Goal: Communication & Community: Ask a question

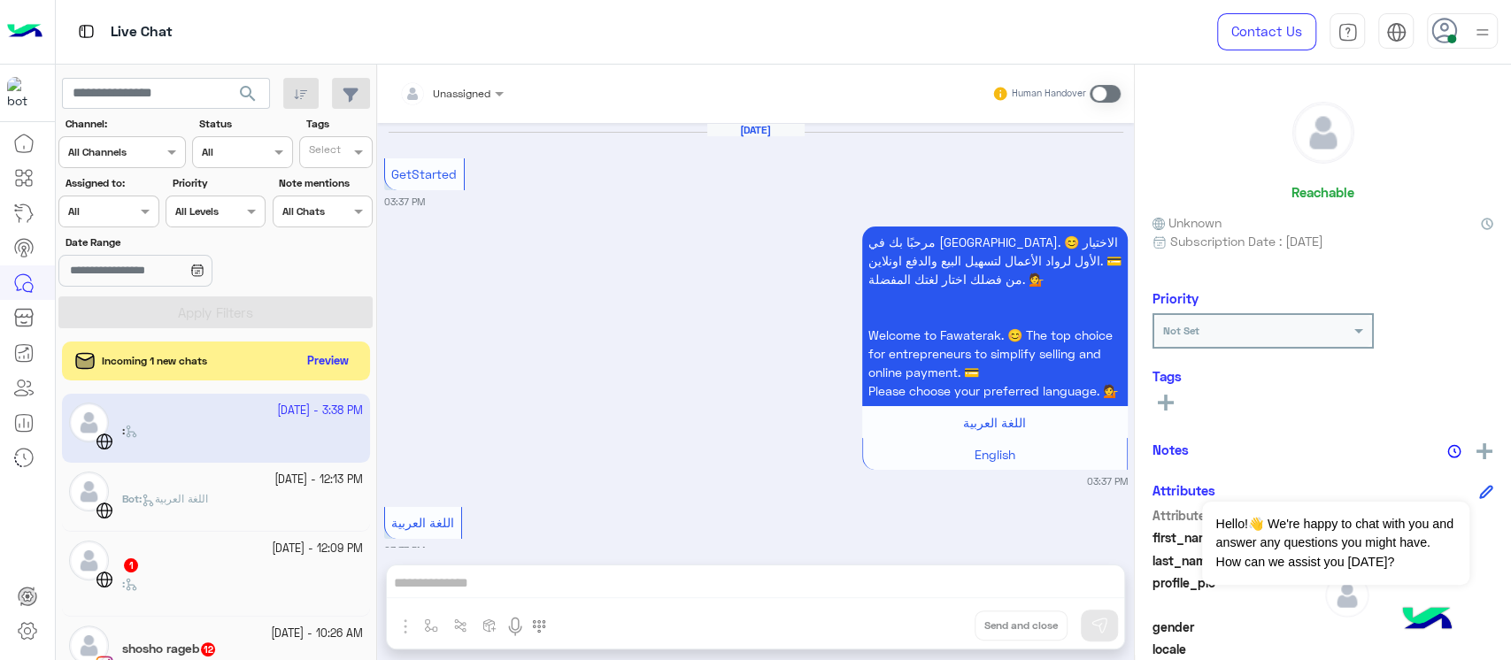
scroll to position [704, 0]
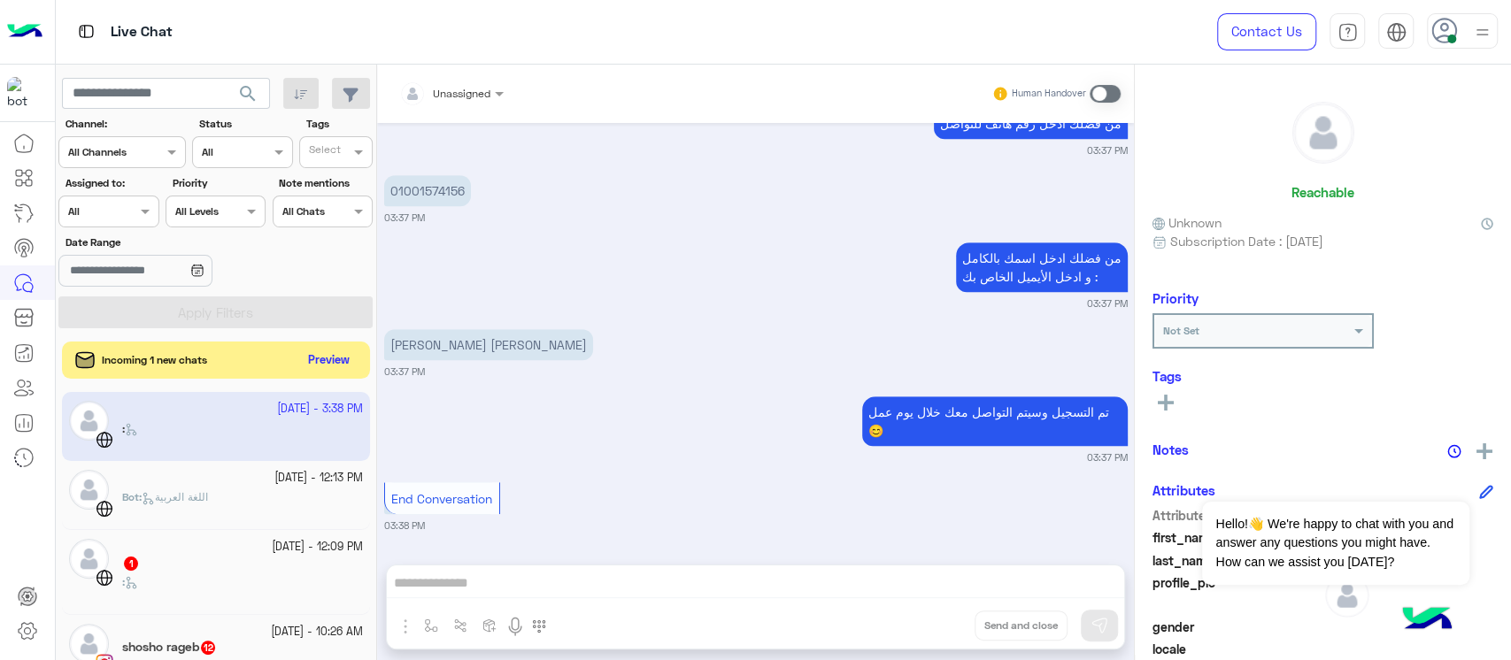
click at [327, 355] on button "Preview" at bounding box center [329, 361] width 55 height 24
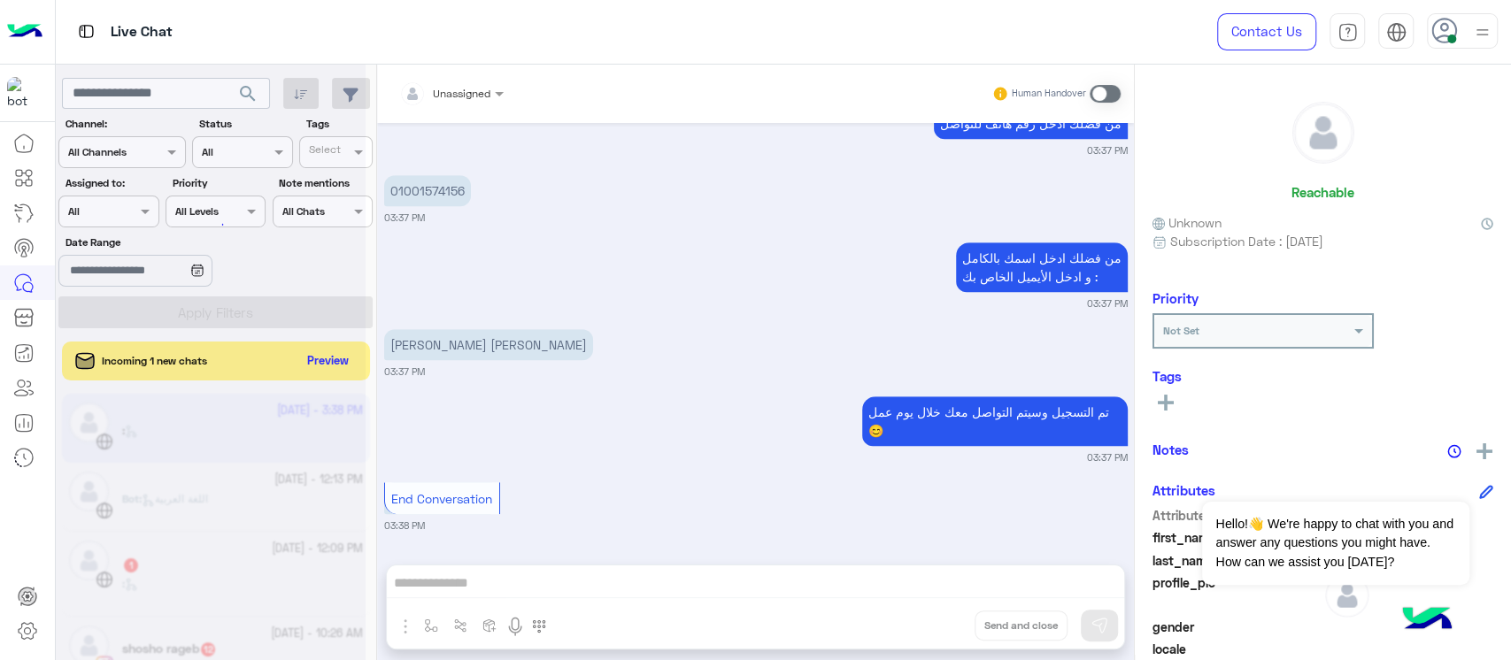
click at [327, 353] on div at bounding box center [211, 337] width 310 height 660
click at [326, 365] on div at bounding box center [211, 337] width 310 height 660
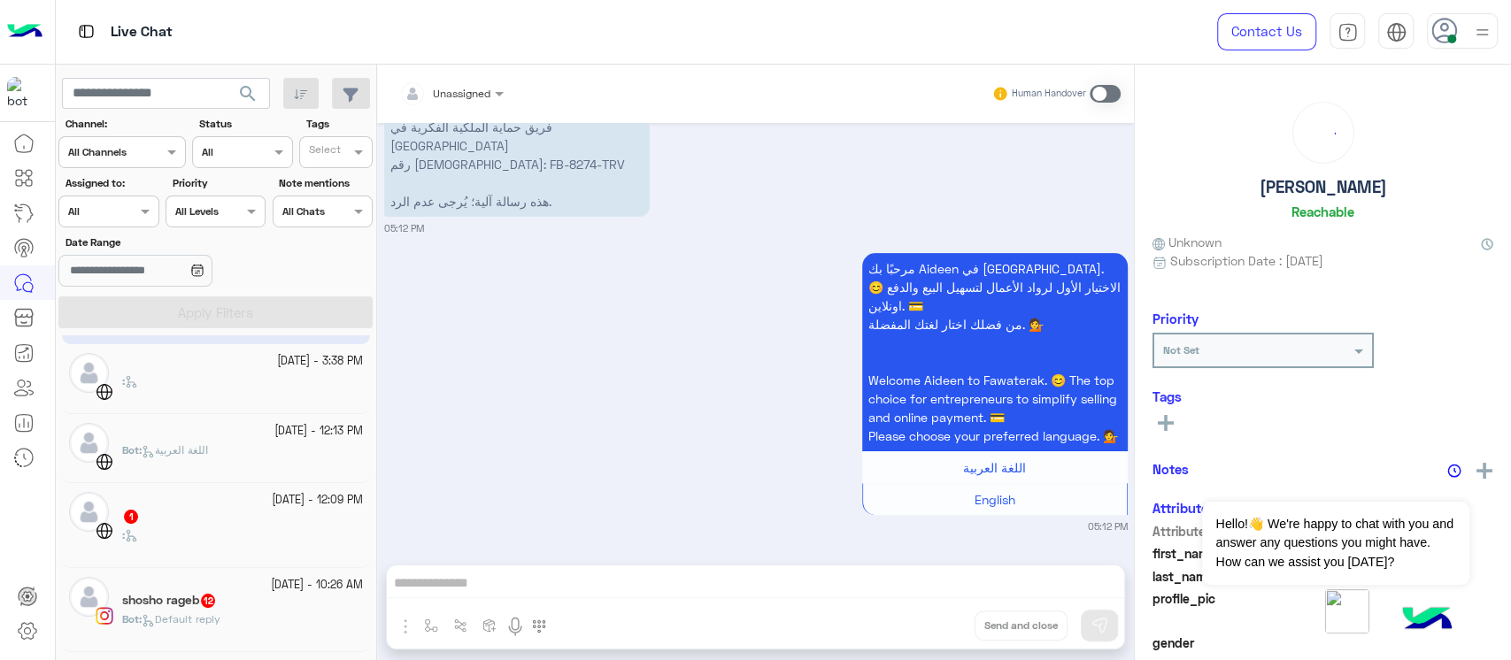
scroll to position [118, 0]
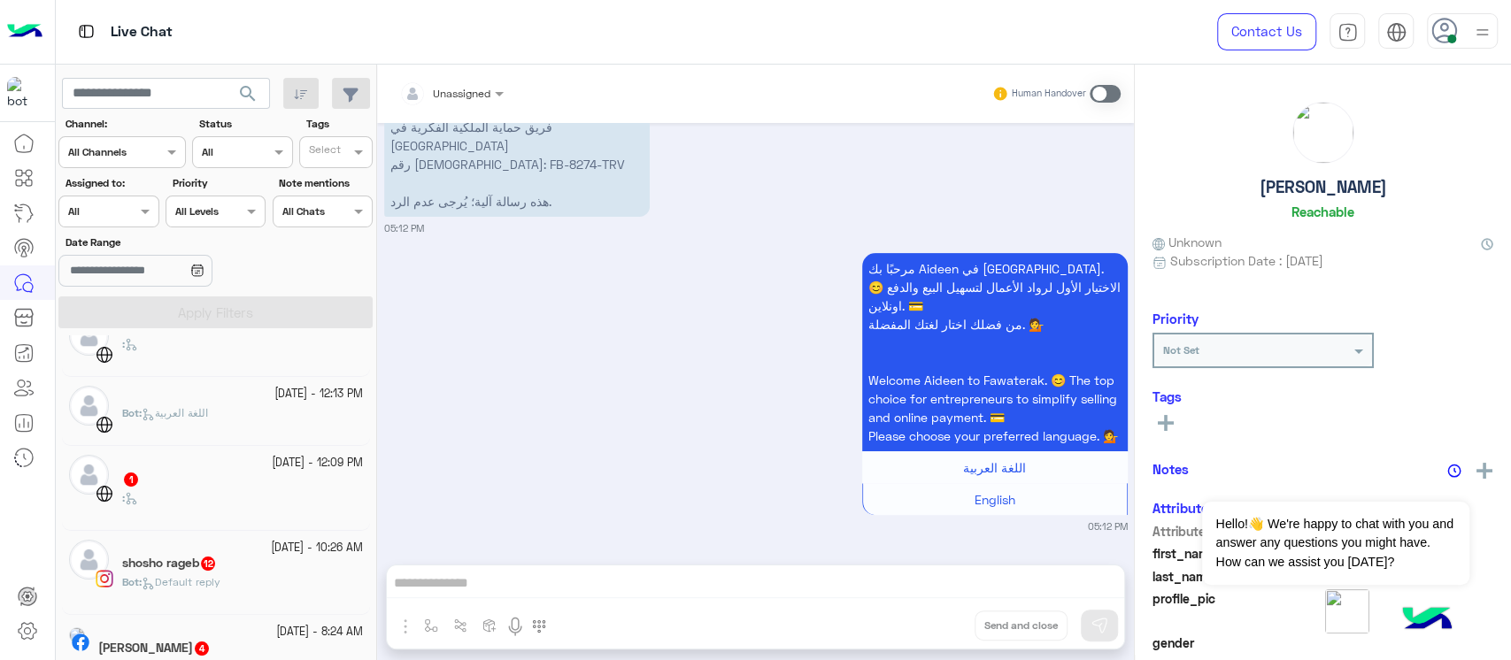
click at [322, 457] on small "[DATE] - 12:09 PM" at bounding box center [317, 463] width 91 height 17
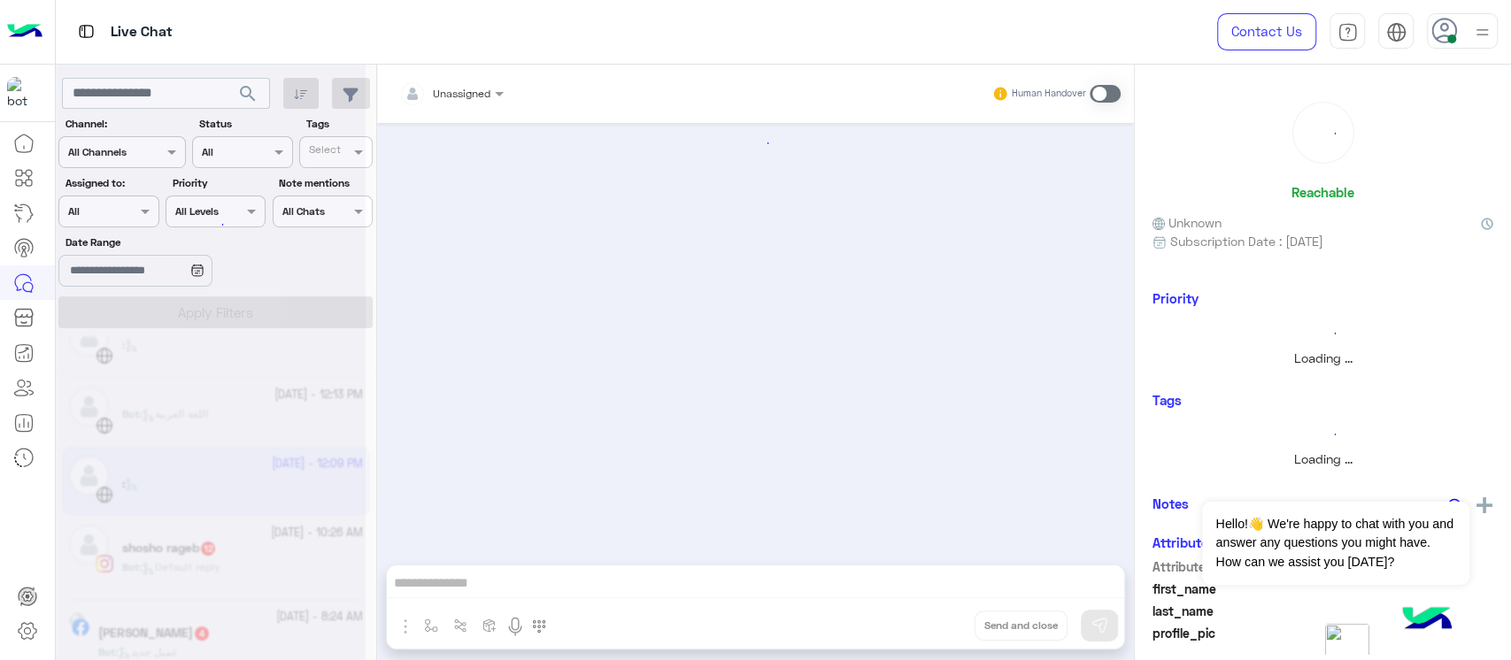
scroll to position [119, 0]
